Goal: Transaction & Acquisition: Book appointment/travel/reservation

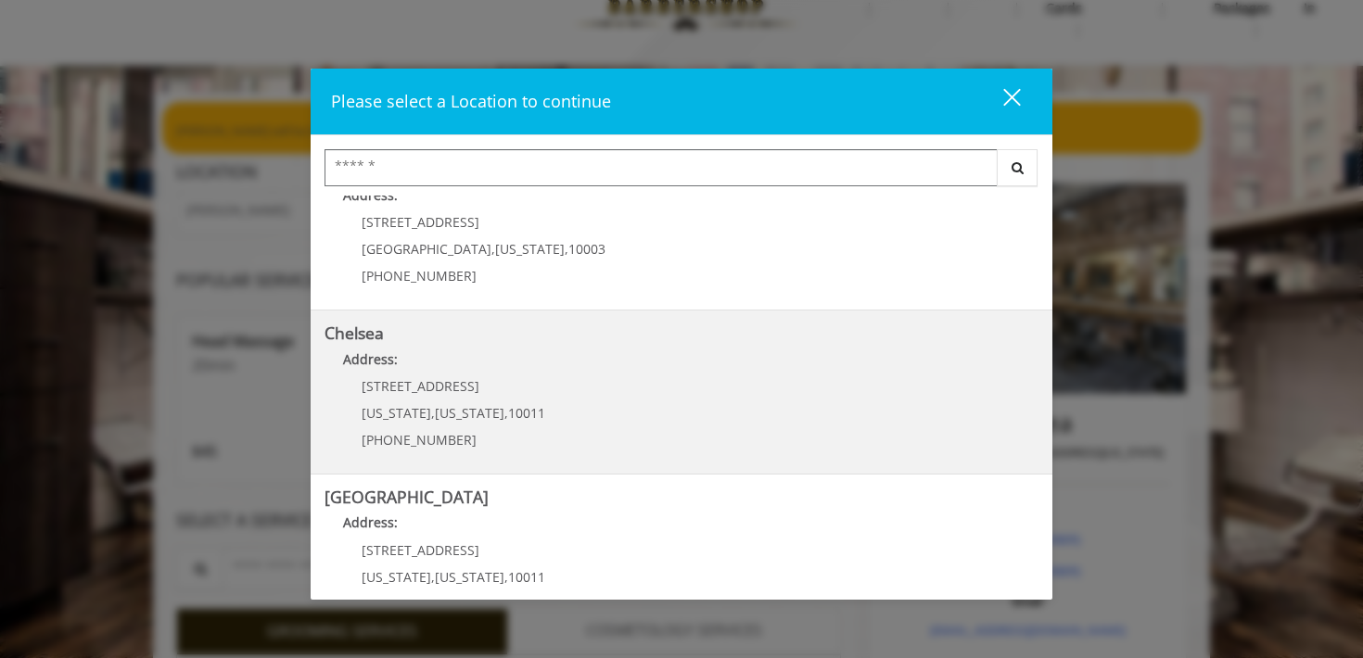
scroll to position [179, 0]
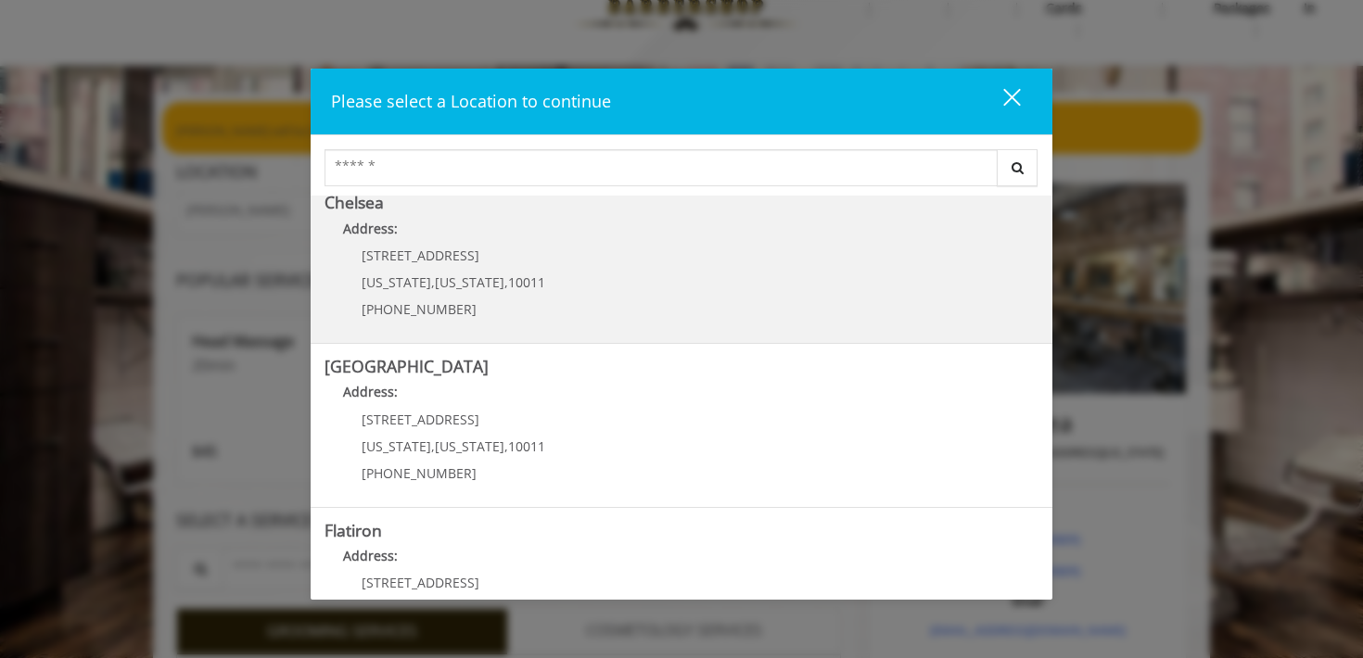
click at [569, 389] on Street "Address:" at bounding box center [682, 397] width 714 height 30
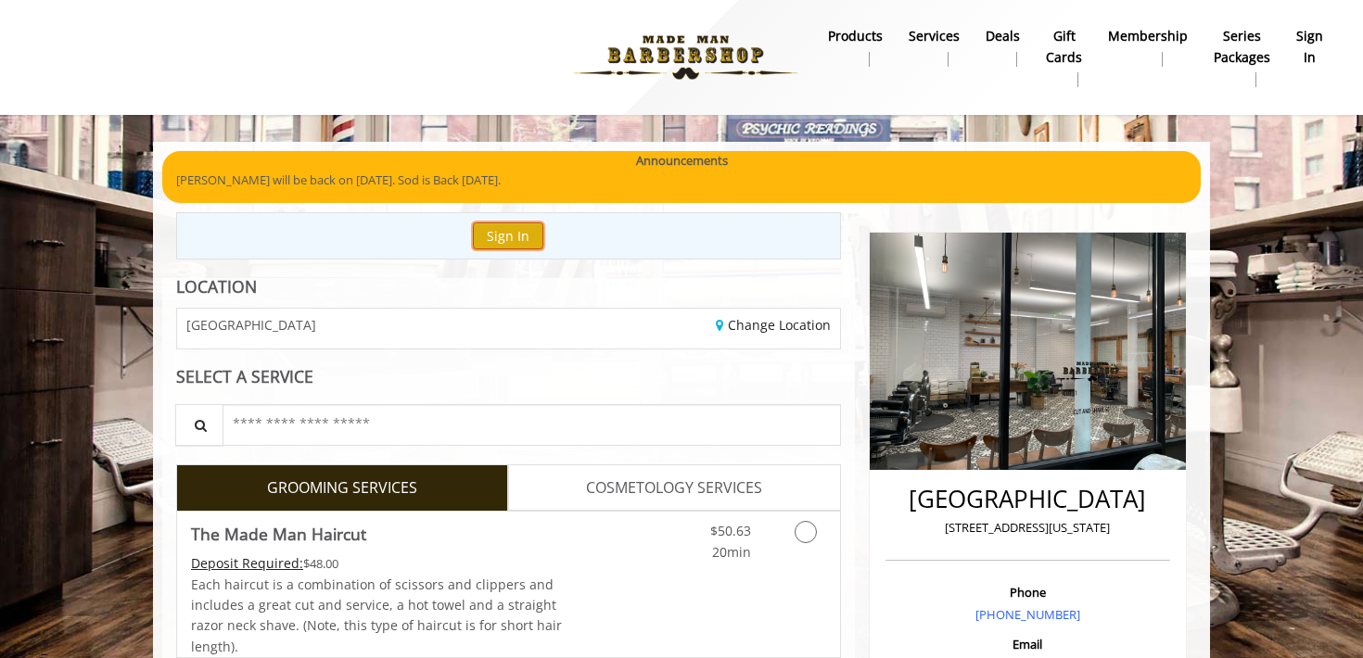
click at [516, 223] on button "Sign In" at bounding box center [508, 236] width 70 height 27
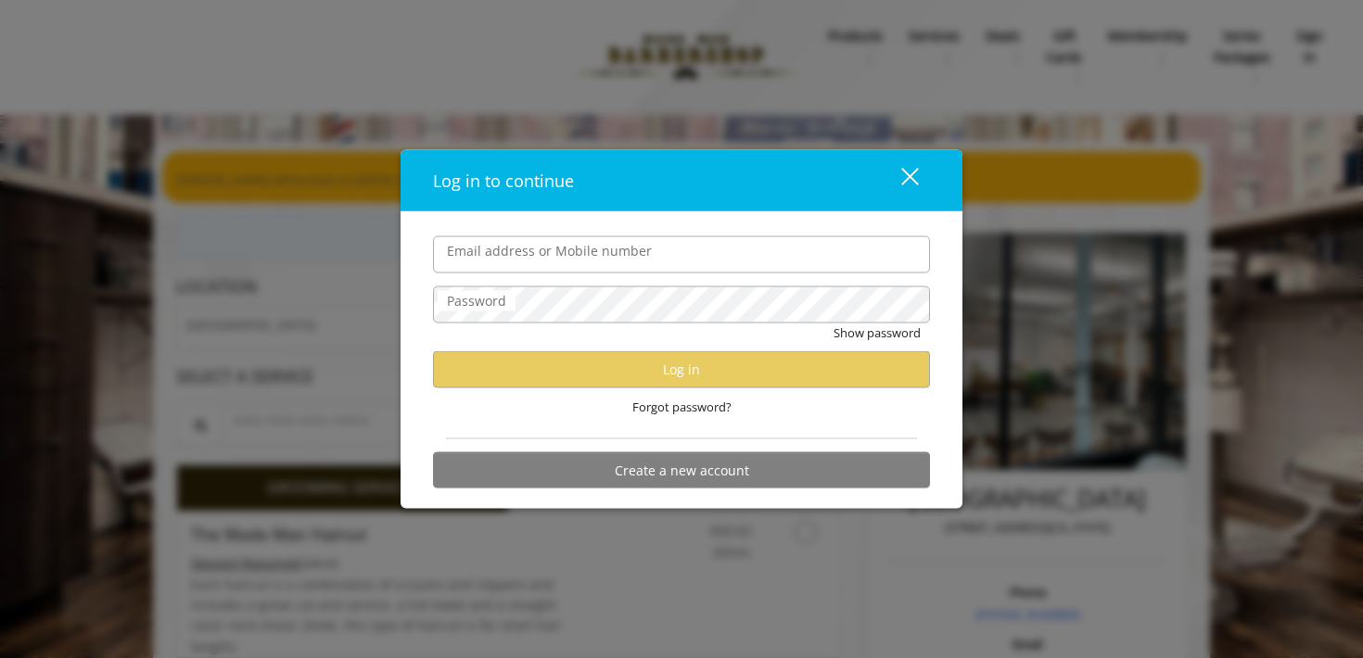
type input "**********"
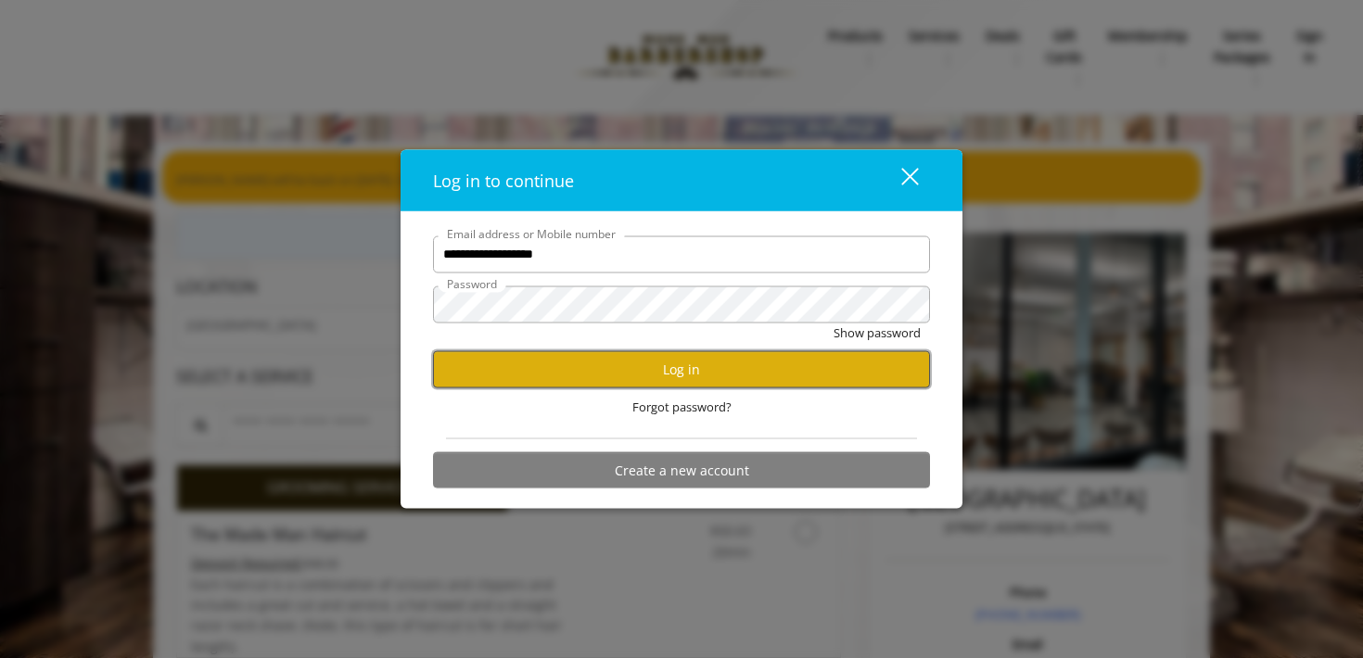
click at [609, 363] on button "Log in" at bounding box center [681, 369] width 497 height 36
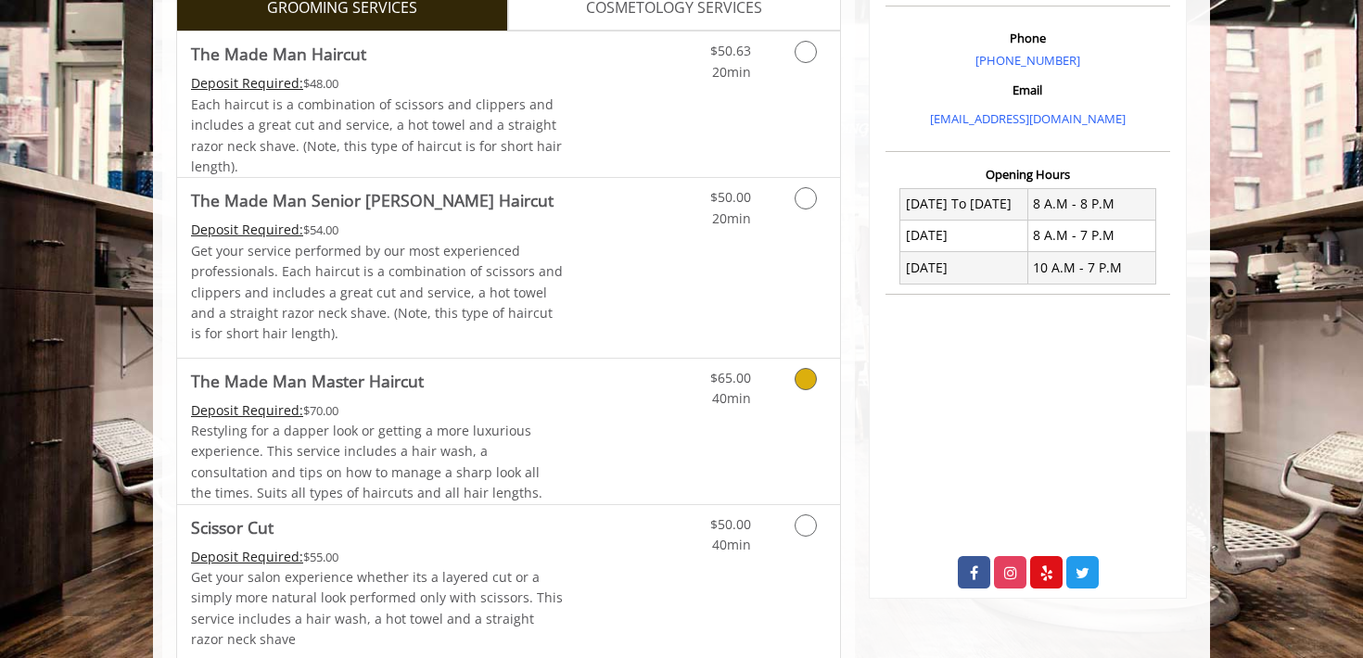
scroll to position [635, 0]
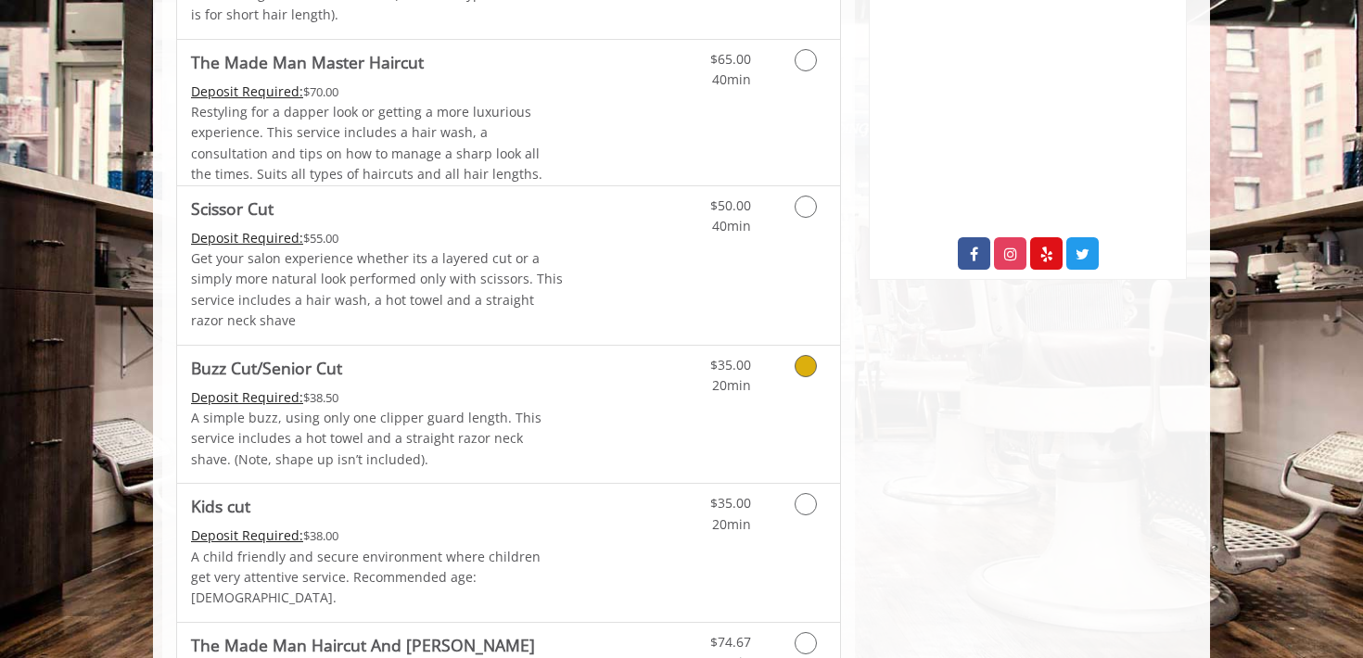
click at [835, 412] on div "$35.00 20min" at bounding box center [757, 415] width 166 height 138
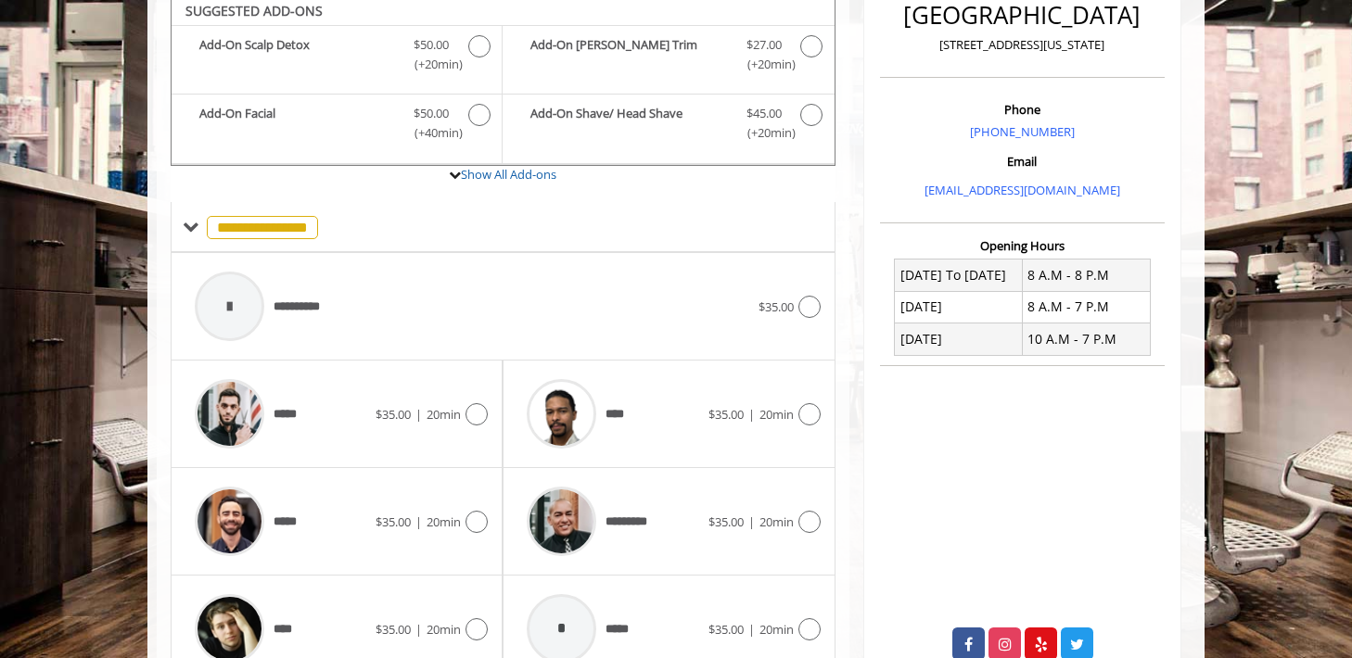
scroll to position [477, 0]
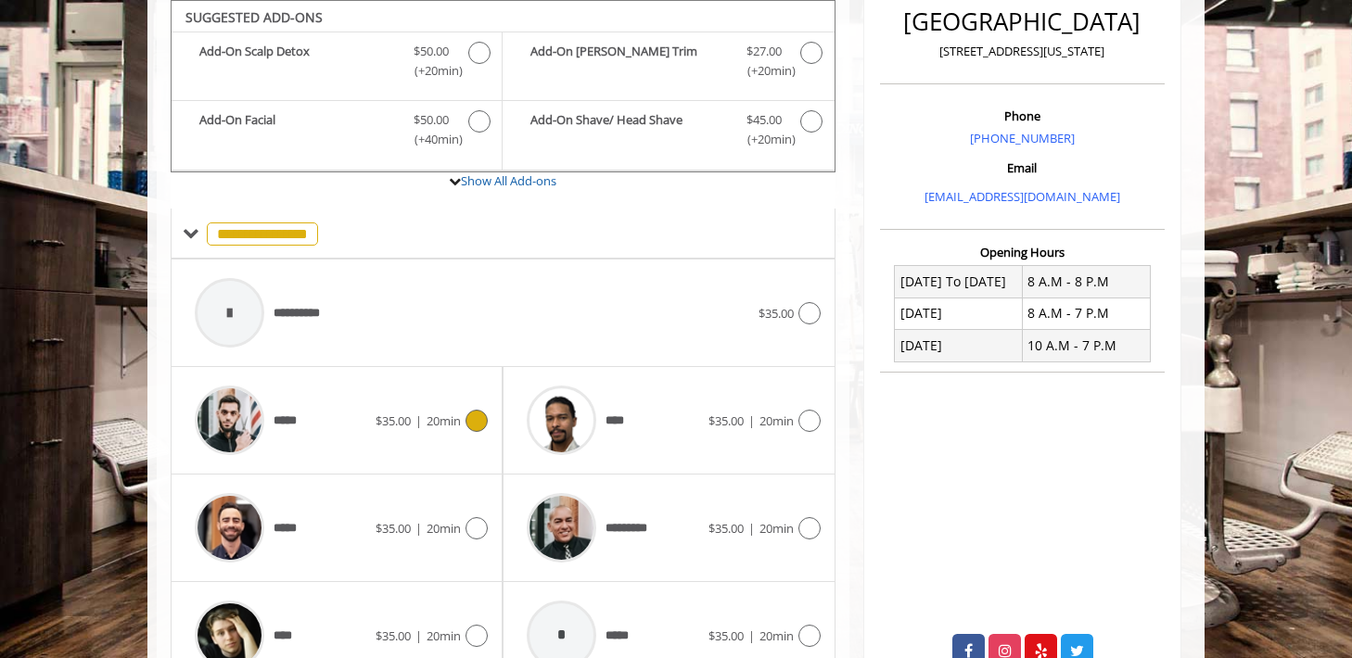
click at [469, 431] on div "***** $35.00 | 20min" at bounding box center [336, 420] width 302 height 88
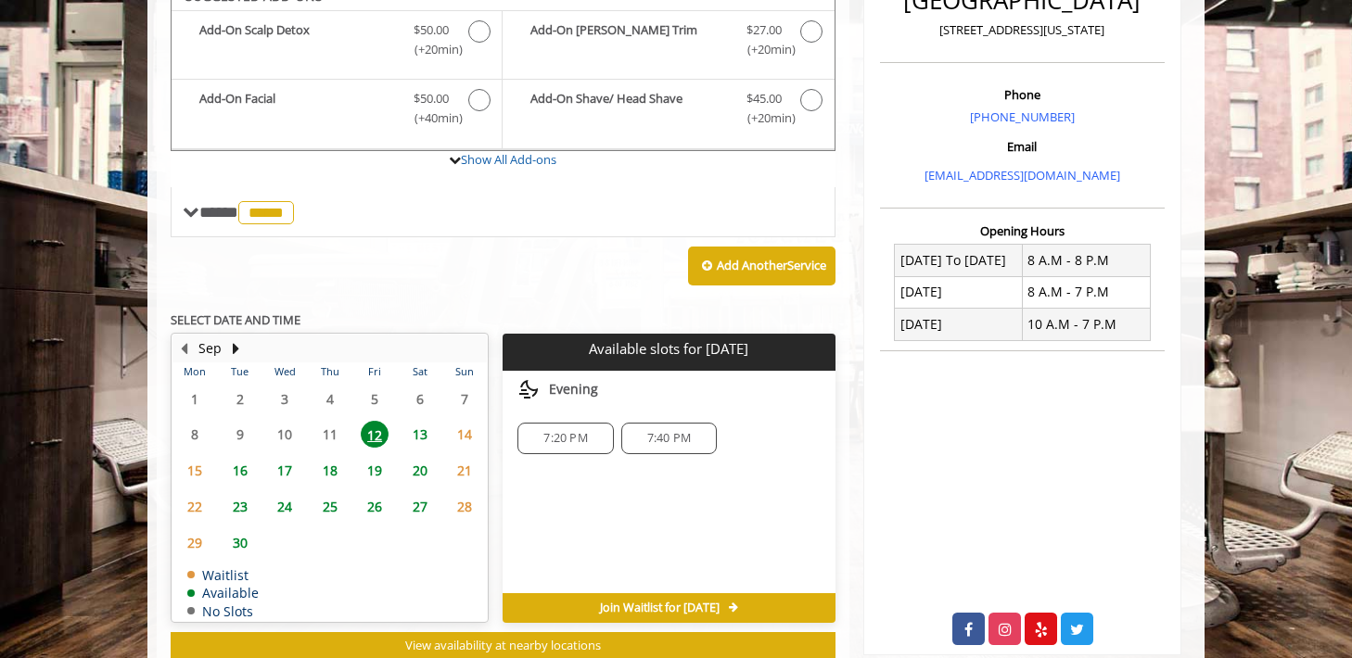
scroll to position [478, 0]
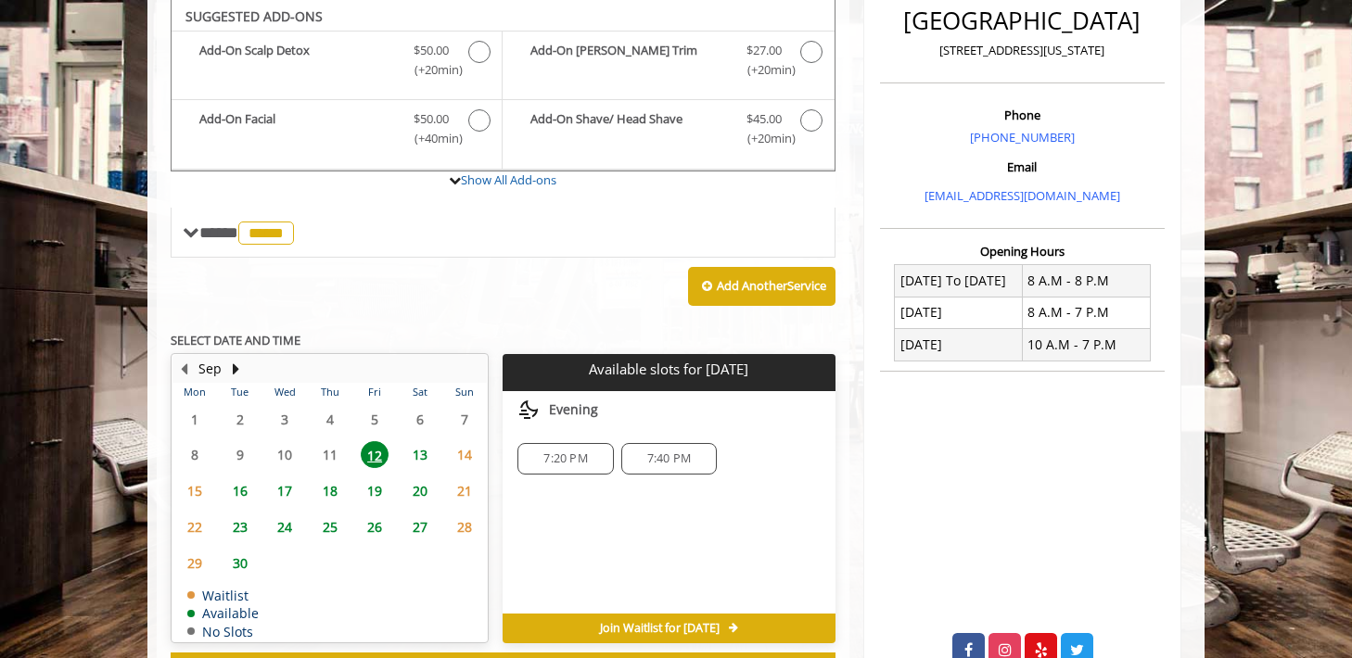
click at [368, 452] on span "12" at bounding box center [375, 454] width 28 height 27
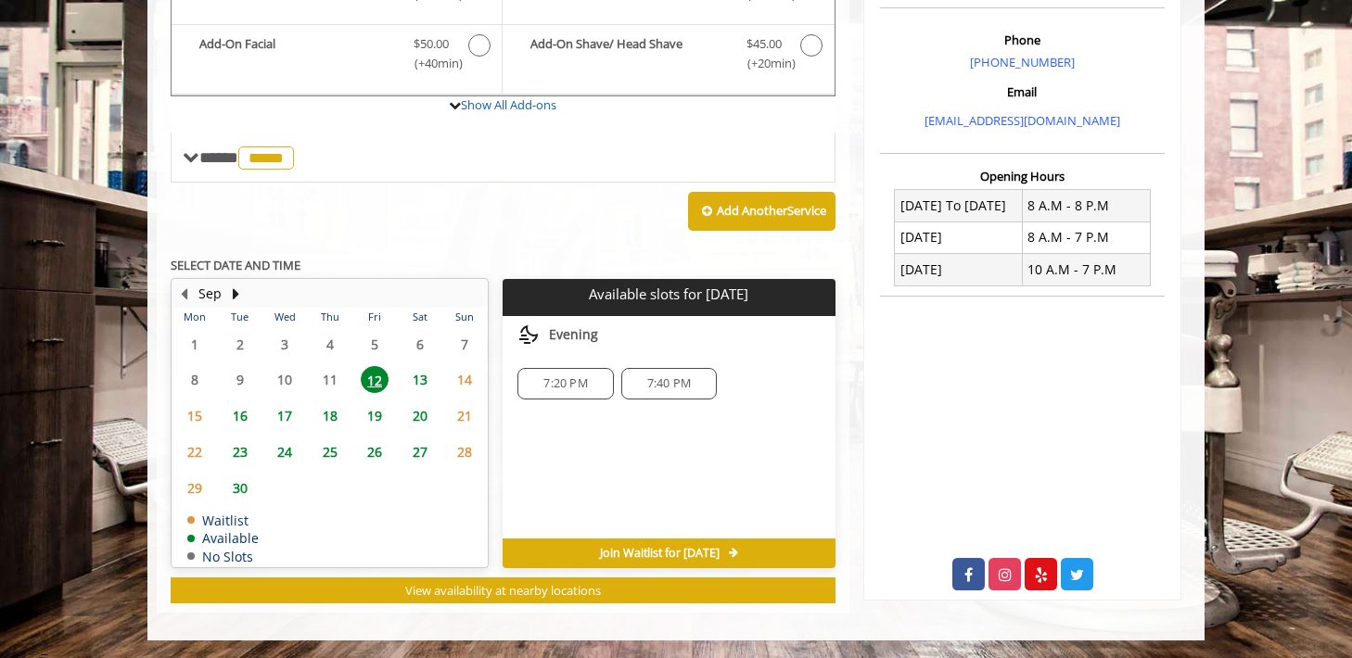
click at [567, 380] on span "7:20 PM" at bounding box center [565, 383] width 44 height 15
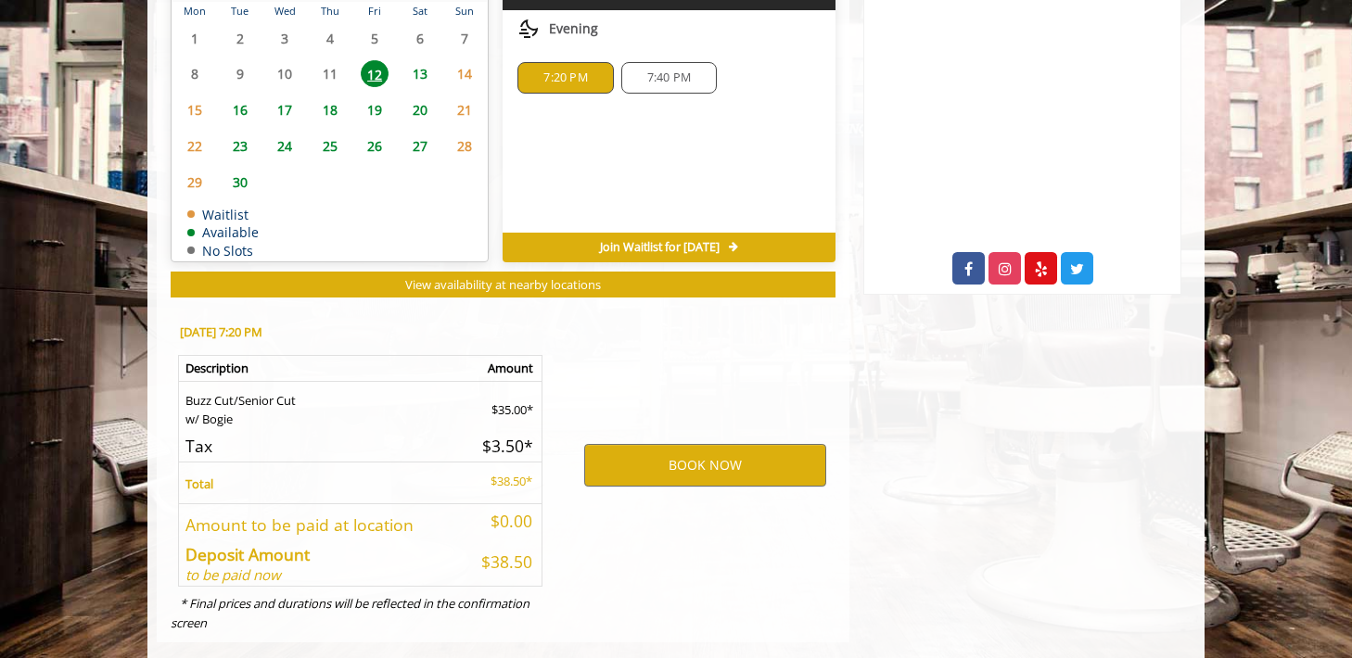
scroll to position [888, 0]
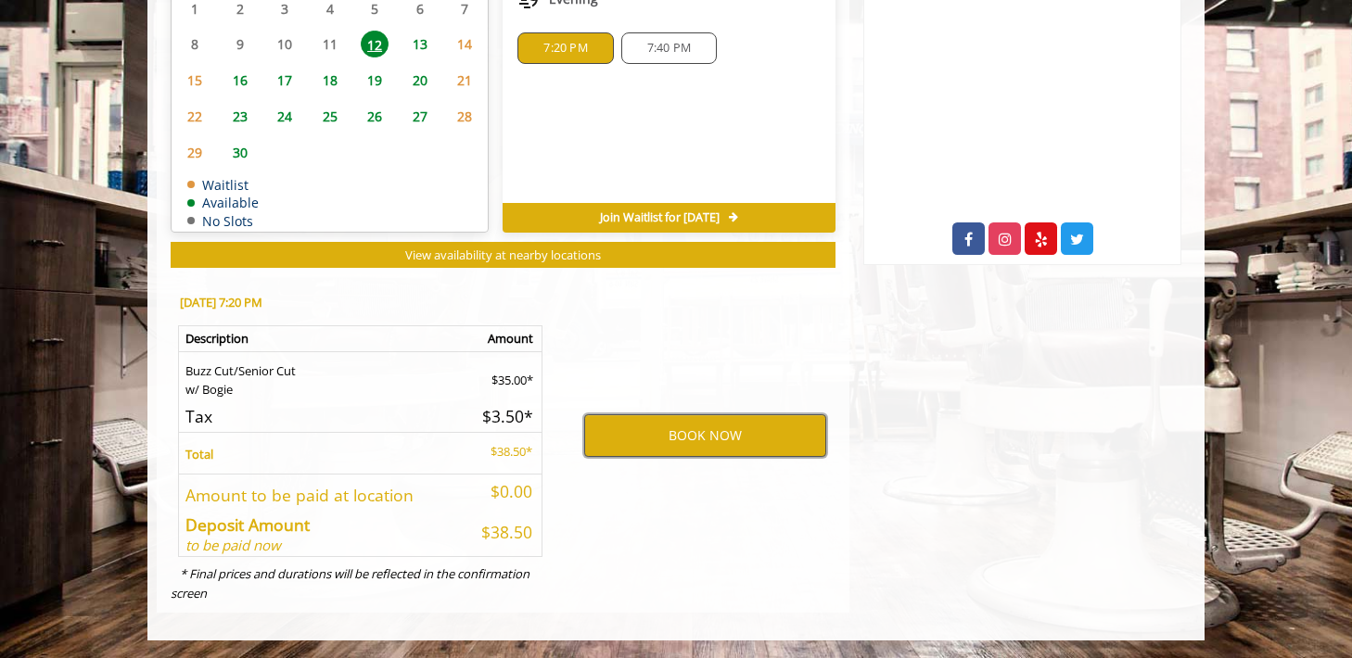
click at [645, 428] on button "BOOK NOW" at bounding box center [705, 435] width 242 height 43
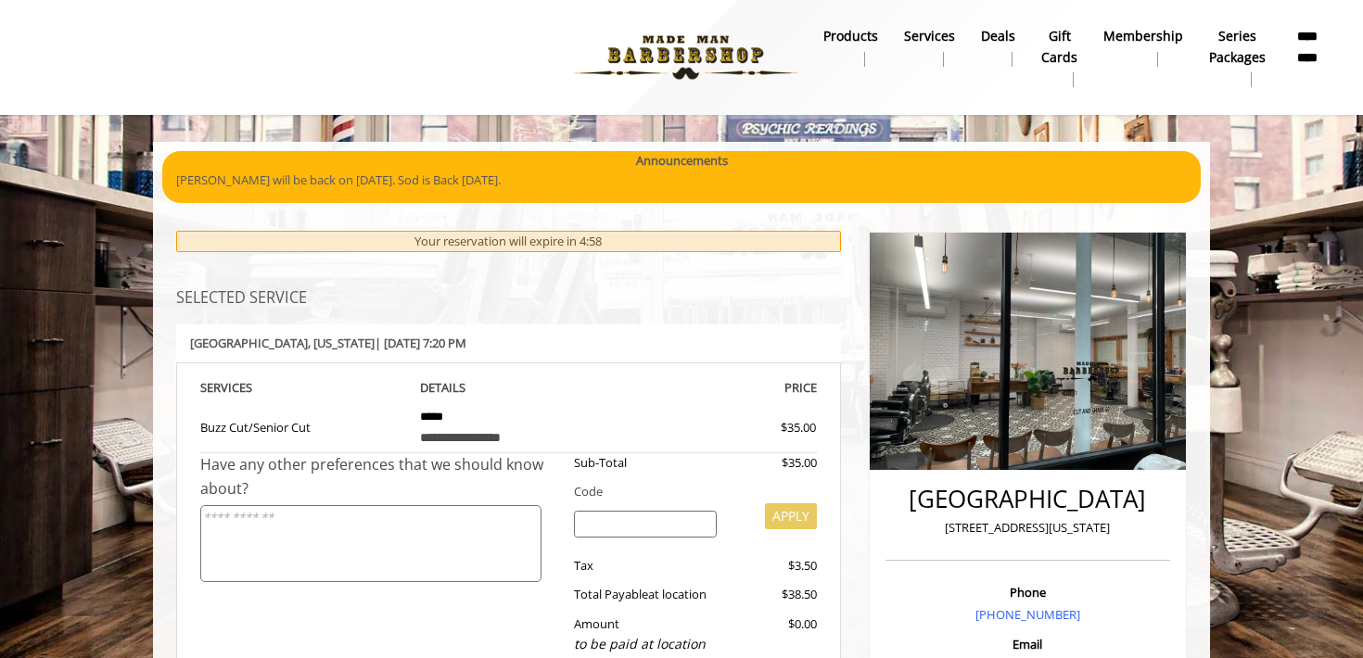
scroll to position [418, 0]
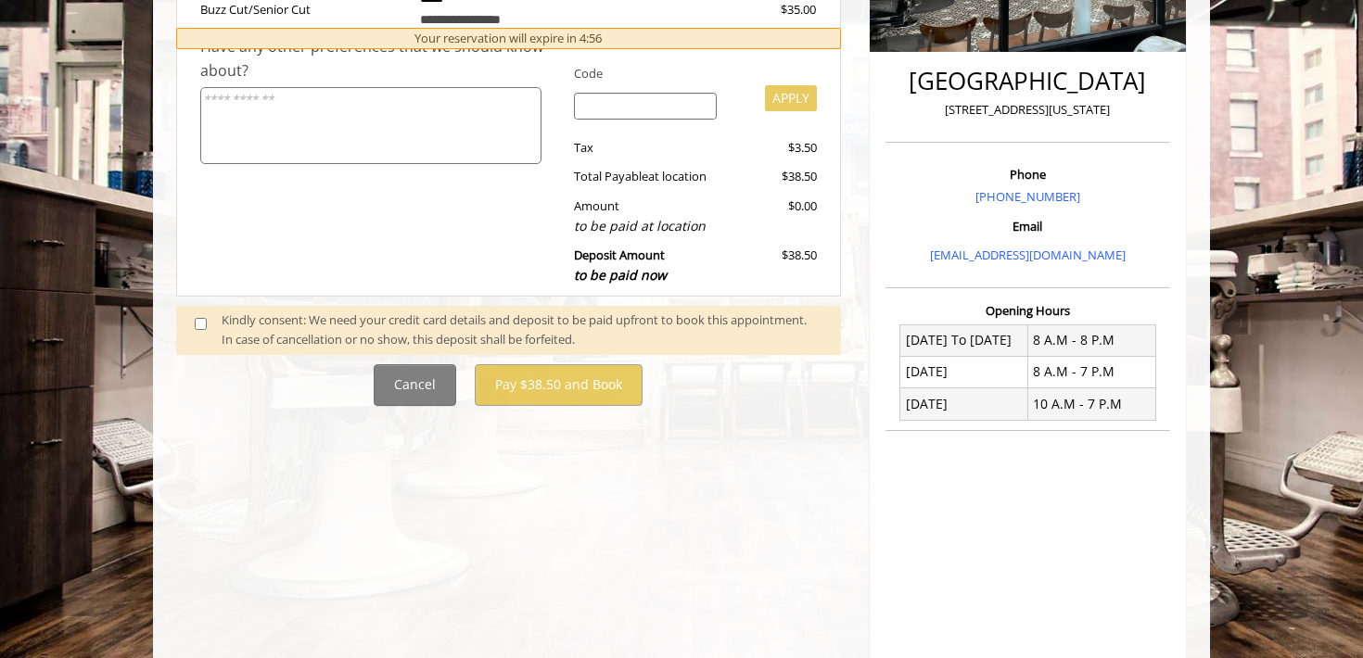
click at [295, 338] on div "Kindly consent: We need your credit card details and deposit to be paid upfront…" at bounding box center [522, 330] width 601 height 39
click at [208, 334] on span at bounding box center [208, 330] width 55 height 39
click at [204, 334] on span at bounding box center [208, 330] width 55 height 39
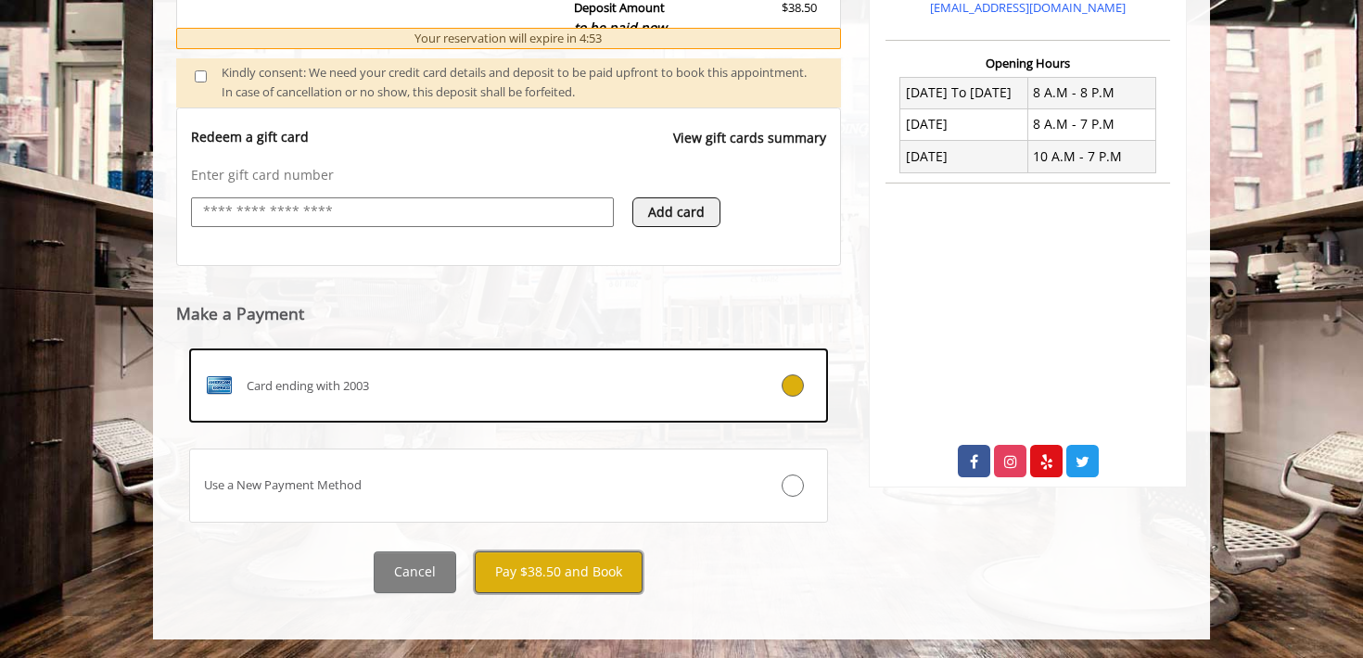
click at [561, 563] on button "Pay $38.50 and Book" at bounding box center [559, 573] width 168 height 42
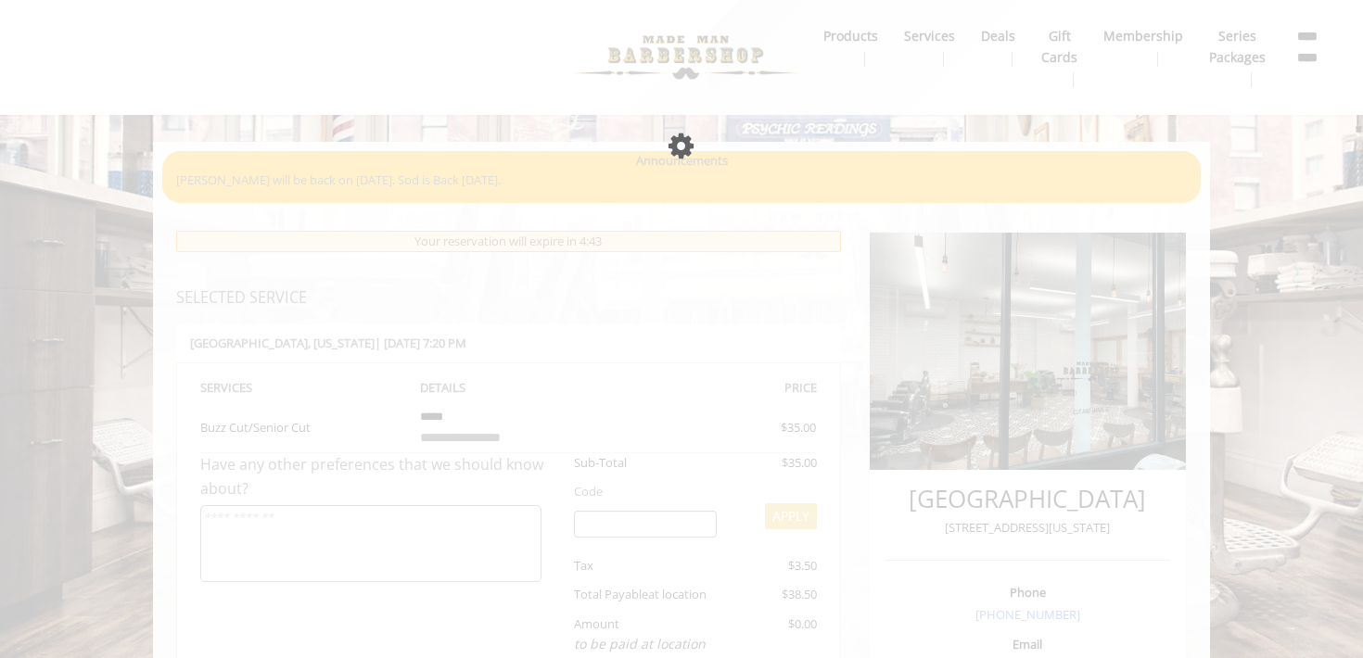
scroll to position [0, 0]
